Goal: Check status: Check status

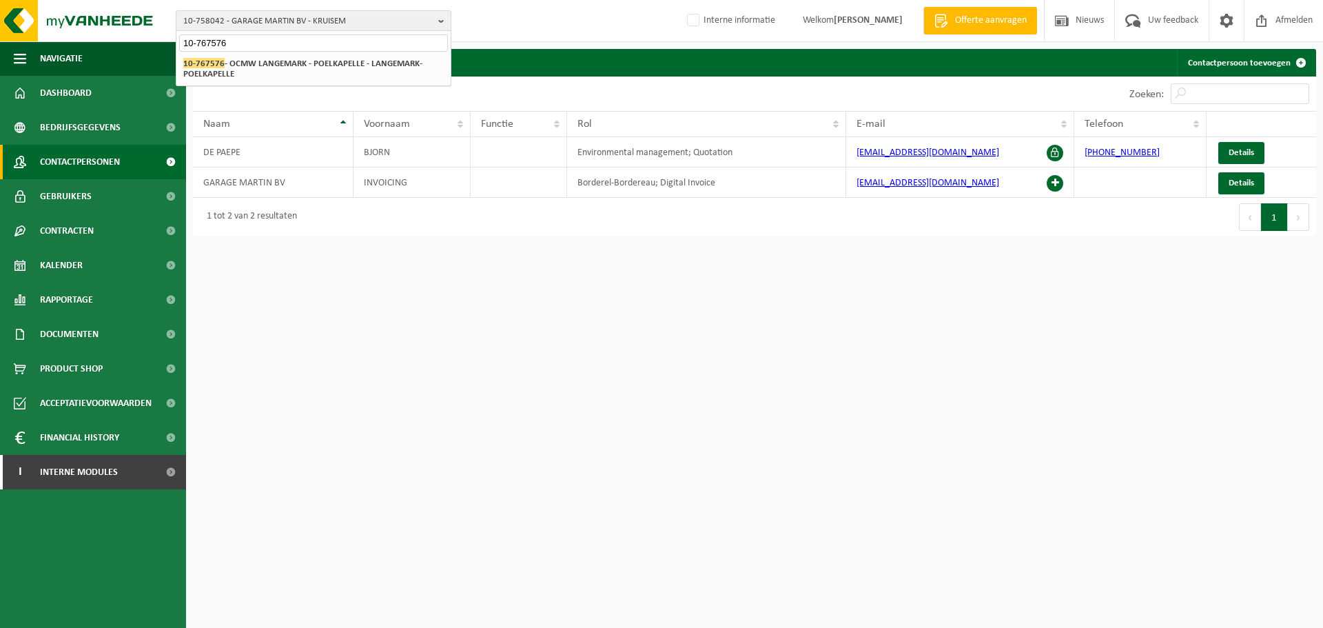
type input "10-767576"
click at [278, 68] on strong "10-767576 - OCMW LANGEMARK - POELKAPELLE - LANGEMARK-POELKAPELLE" at bounding box center [302, 68] width 239 height 21
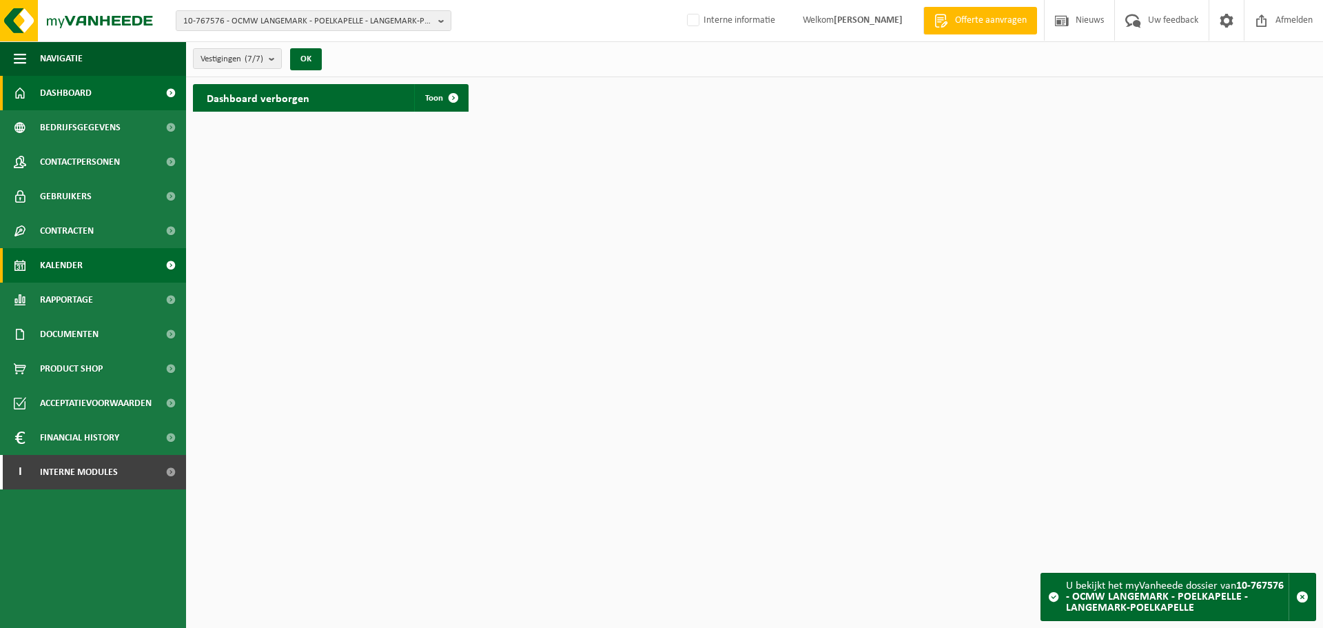
click at [86, 262] on link "Kalender" at bounding box center [93, 265] width 186 height 34
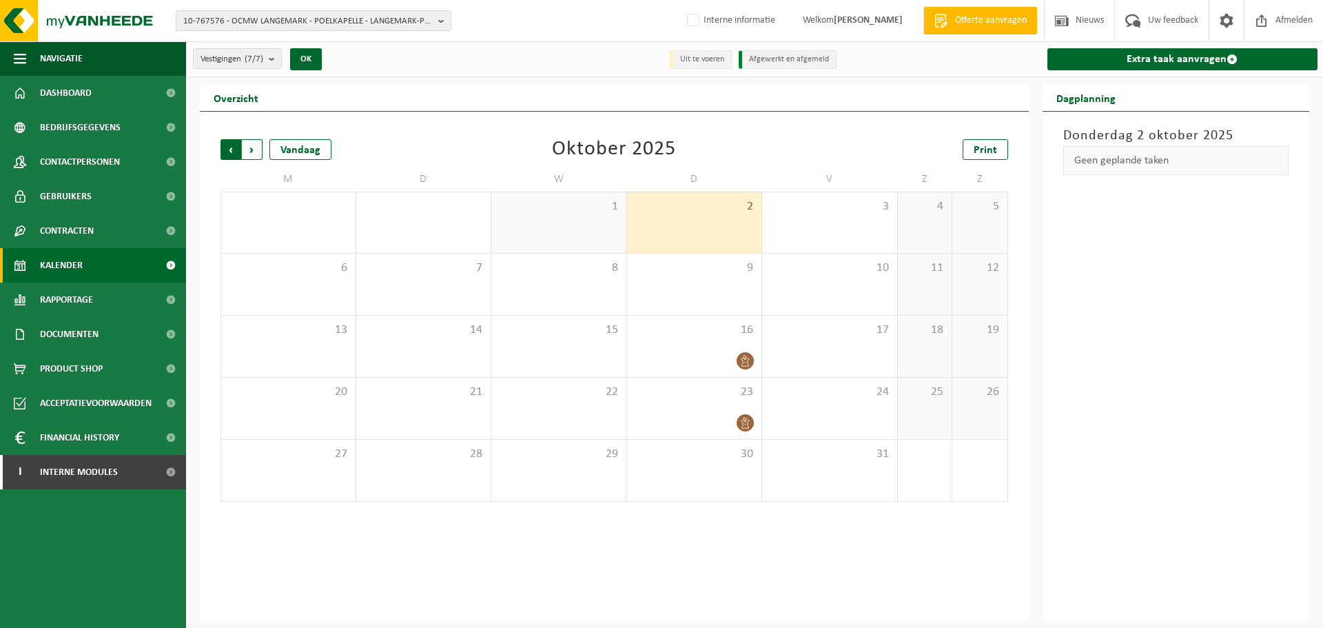
click at [260, 141] on span "Volgende" at bounding box center [252, 149] width 21 height 21
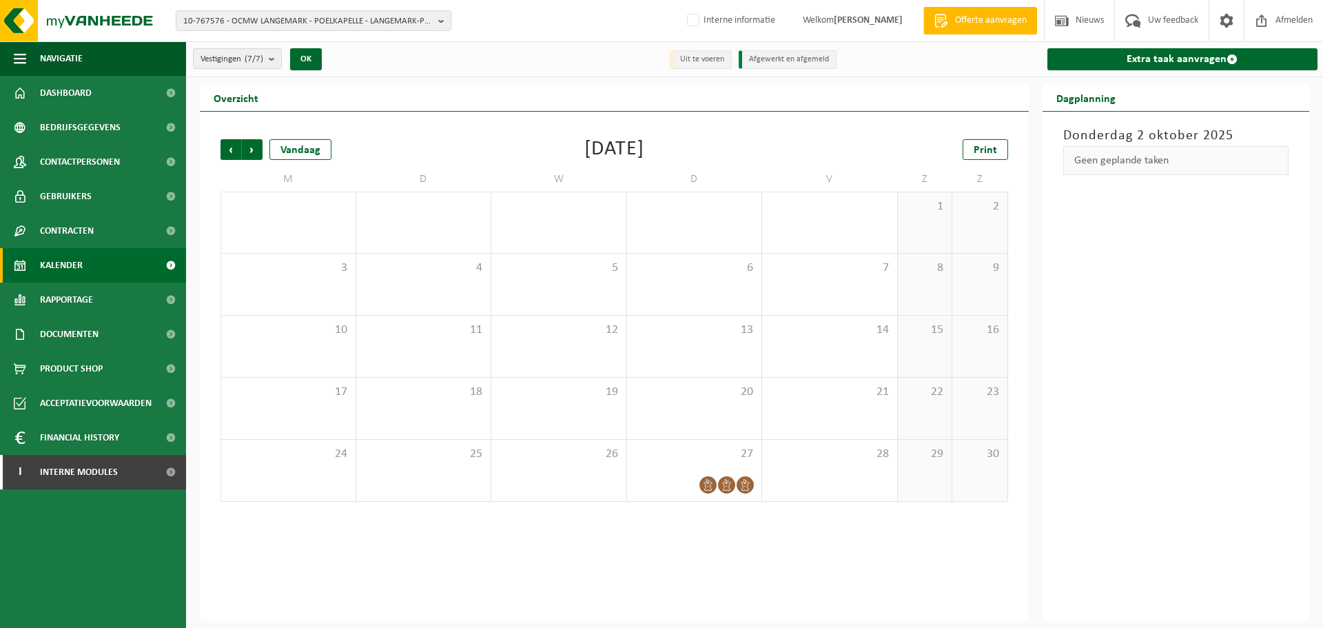
click at [1189, 369] on div "[DATE] Geen geplande taken" at bounding box center [1175, 366] width 267 height 509
click at [332, 575] on div "Vorige Volgende Vandaag [DATE] Print M D W D V Z Z 27 28 29 30 31 1 2 3 4 5 6 7…" at bounding box center [614, 366] width 829 height 509
click at [333, 548] on div "Vorige Volgende Vandaag [DATE] Print M D W D V Z Z 27 28 29 30 31 1 2 3 4 5 6 7…" at bounding box center [614, 366] width 829 height 509
click at [322, 597] on div "Vorige Volgende Vandaag [DATE] Print M D W D V Z Z 27 28 29 30 31 1 2 3 4 5 6 7…" at bounding box center [614, 366] width 829 height 509
click at [1235, 371] on div "[DATE] Geen geplande taken" at bounding box center [1175, 366] width 267 height 509
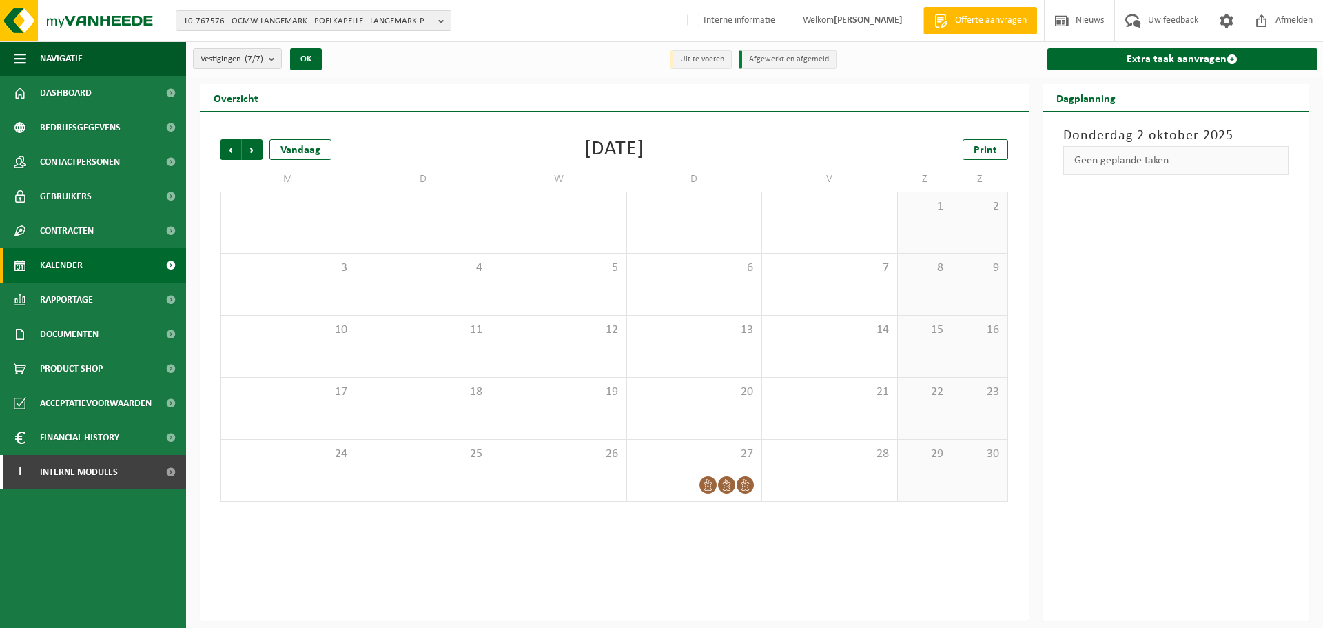
click at [373, 593] on div "Vorige Volgende Vandaag [DATE] Print M D W D V Z Z 27 28 29 30 31 1 2 3 4 5 6 7…" at bounding box center [614, 366] width 829 height 509
click at [486, 559] on div "Vorige Volgende Vandaag [DATE] Print M D W D V Z Z 27 28 29 30 31 1 2 3 4 5 6 7…" at bounding box center [614, 366] width 829 height 509
click at [1204, 471] on div "[DATE] Geen geplande taken" at bounding box center [1175, 366] width 267 height 509
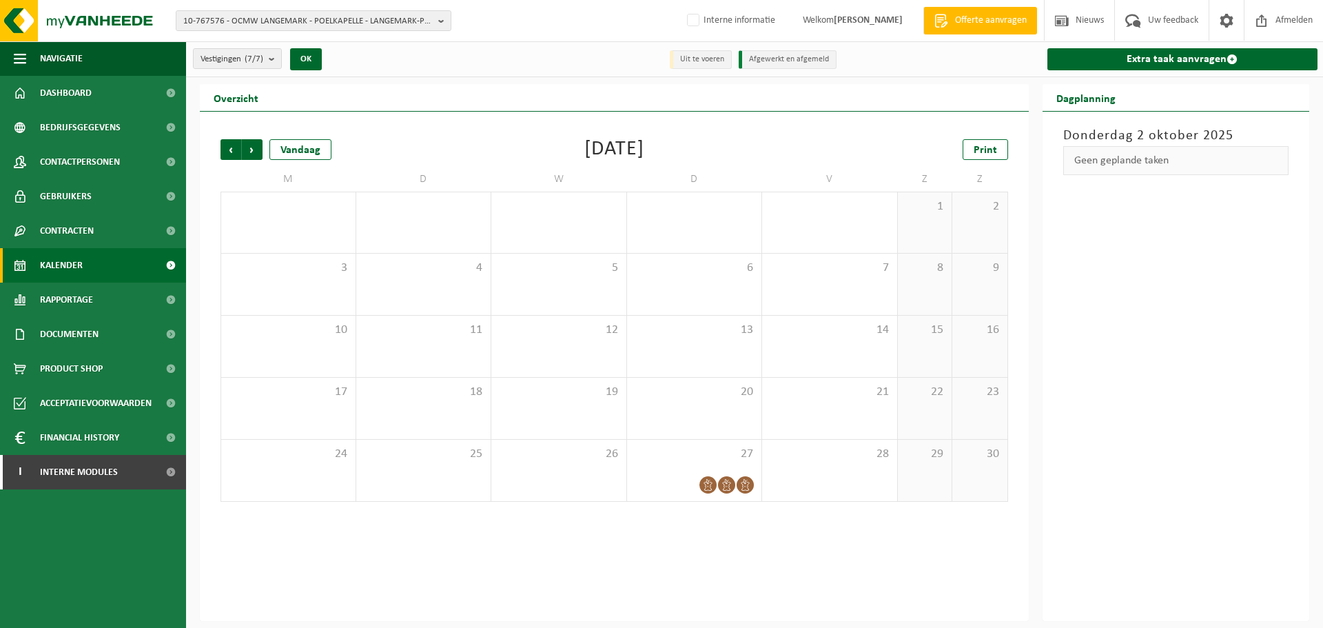
click at [1211, 518] on div "[DATE] Geen geplande taken" at bounding box center [1175, 366] width 267 height 509
click at [1082, 447] on div "[DATE] Geen geplande taken" at bounding box center [1175, 366] width 267 height 509
click at [1062, 444] on div "[DATE] Geen geplande taken" at bounding box center [1175, 366] width 267 height 509
click at [1078, 424] on div "[DATE] Geen geplande taken" at bounding box center [1175, 366] width 267 height 509
click at [1165, 311] on div "[DATE] Geen geplande taken" at bounding box center [1175, 366] width 267 height 509
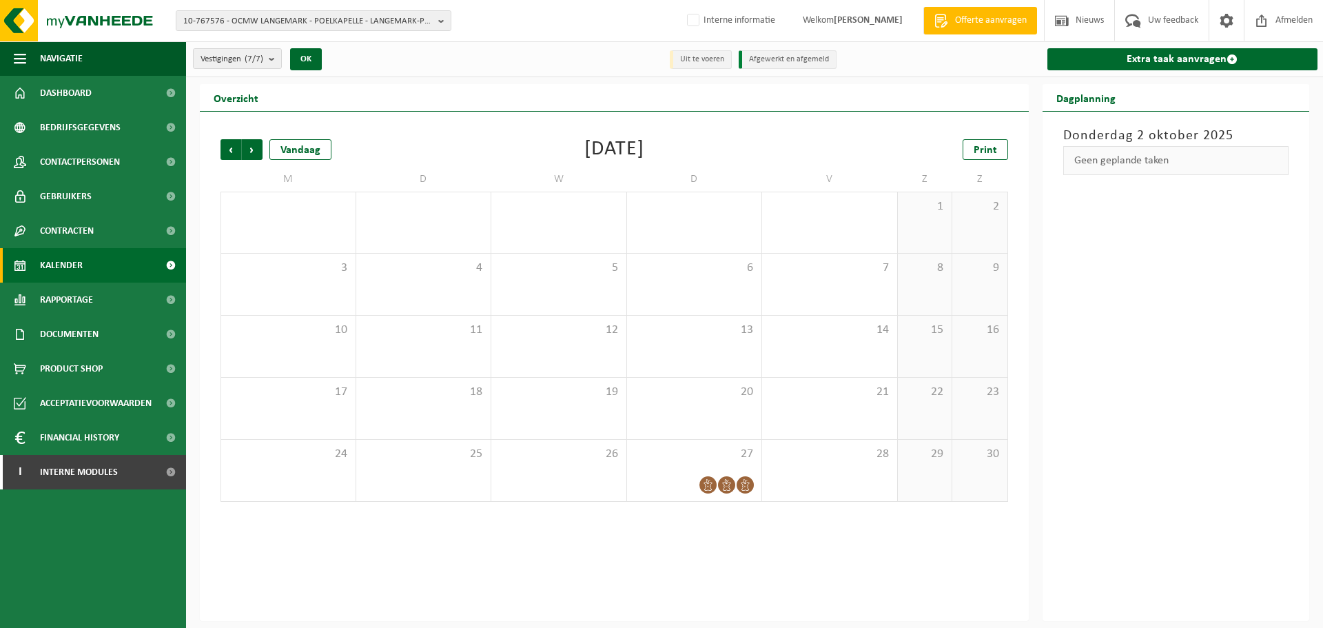
click at [1170, 311] on div "[DATE] Geen geplande taken" at bounding box center [1175, 366] width 267 height 509
click at [1147, 389] on div "[DATE] Geen geplande taken" at bounding box center [1175, 366] width 267 height 509
click at [1299, 545] on div "[DATE] Geen geplande taken" at bounding box center [1175, 366] width 267 height 509
